Goal: Transaction & Acquisition: Purchase product/service

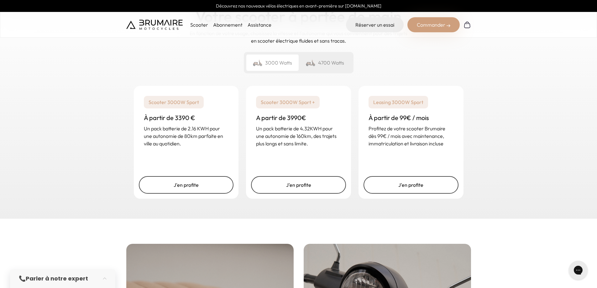
scroll to position [1159, 0]
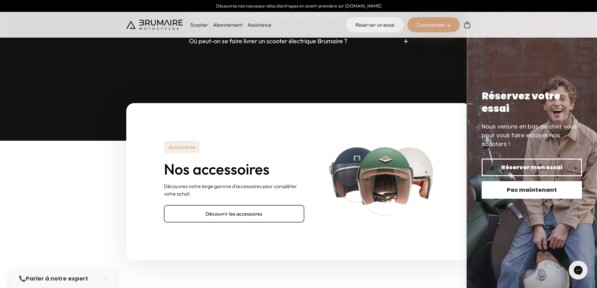
click at [507, 185] on button "Pas maintenant" at bounding box center [531, 190] width 100 height 18
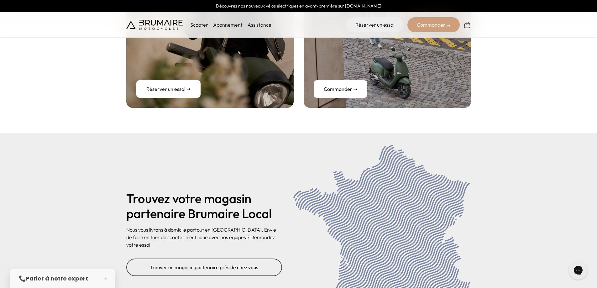
scroll to position [2546, 0]
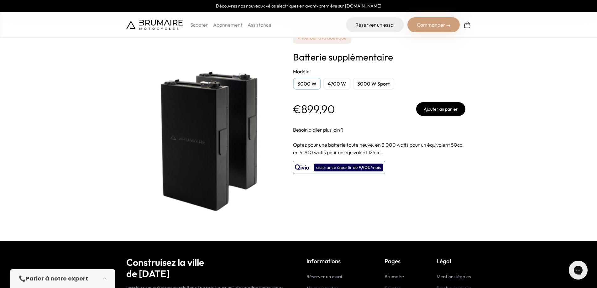
click at [436, 111] on button "Ajouter au panier" at bounding box center [440, 109] width 49 height 14
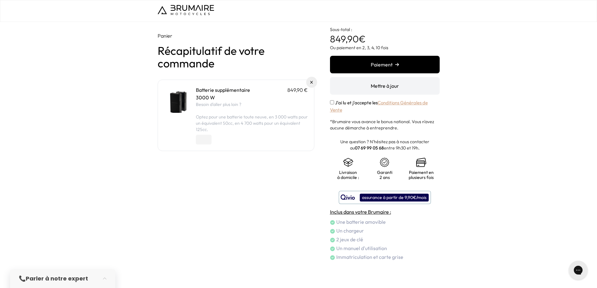
click at [353, 66] on button "Paiement" at bounding box center [385, 65] width 110 height 18
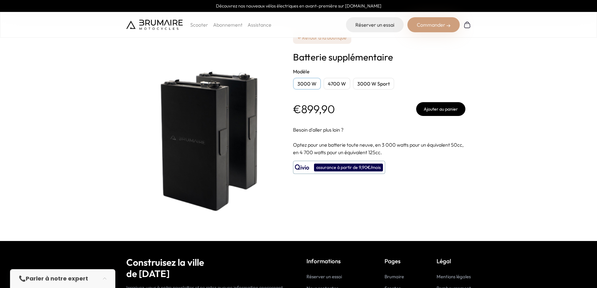
click at [333, 85] on div "4700 W" at bounding box center [336, 84] width 27 height 12
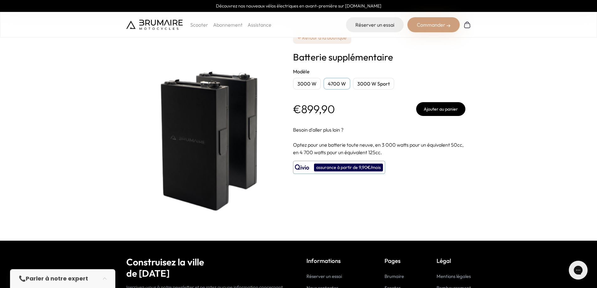
click at [433, 109] on button "Ajouter au panier" at bounding box center [440, 109] width 49 height 14
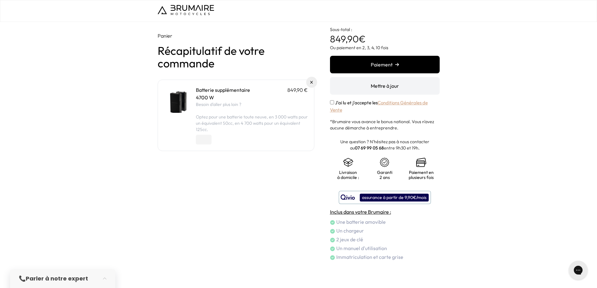
click at [345, 103] on label "J'ai lu et j'accepte les Conditions Générales de Vente" at bounding box center [379, 106] width 98 height 13
click at [366, 70] on button "Paiement" at bounding box center [385, 65] width 110 height 18
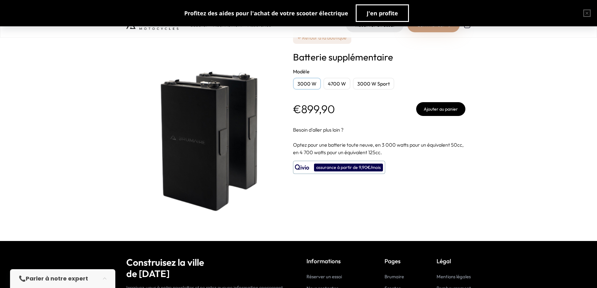
click at [378, 85] on div "3000 W Sport" at bounding box center [373, 84] width 41 height 12
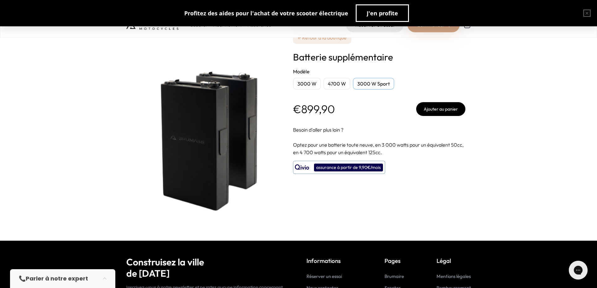
click at [452, 110] on button "Ajouter au panier" at bounding box center [440, 109] width 49 height 14
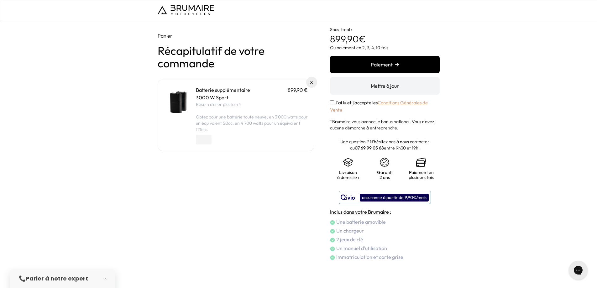
click at [373, 64] on button "Paiement" at bounding box center [385, 65] width 110 height 18
click at [365, 64] on button "Paiement" at bounding box center [385, 65] width 110 height 18
